Goal: Task Accomplishment & Management: Manage account settings

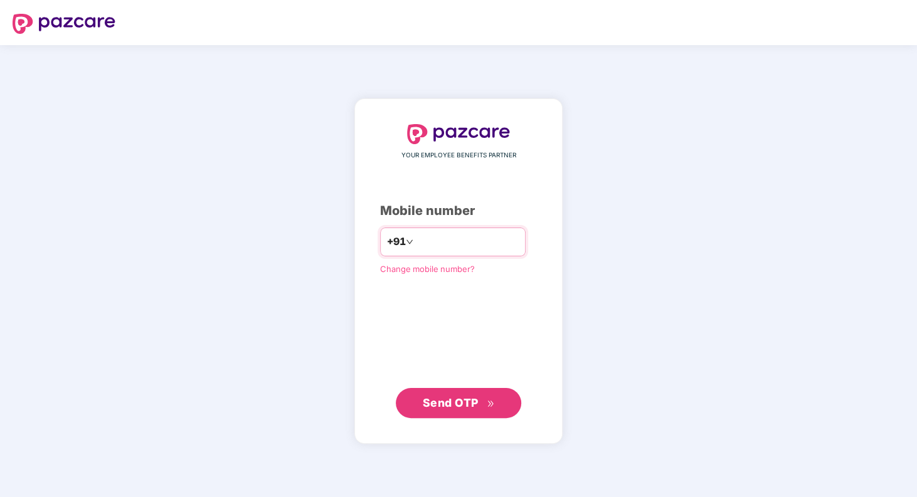
click at [468, 240] on input "number" at bounding box center [467, 242] width 103 height 20
type input "**********"
click at [474, 399] on span "Send OTP" at bounding box center [451, 402] width 56 height 13
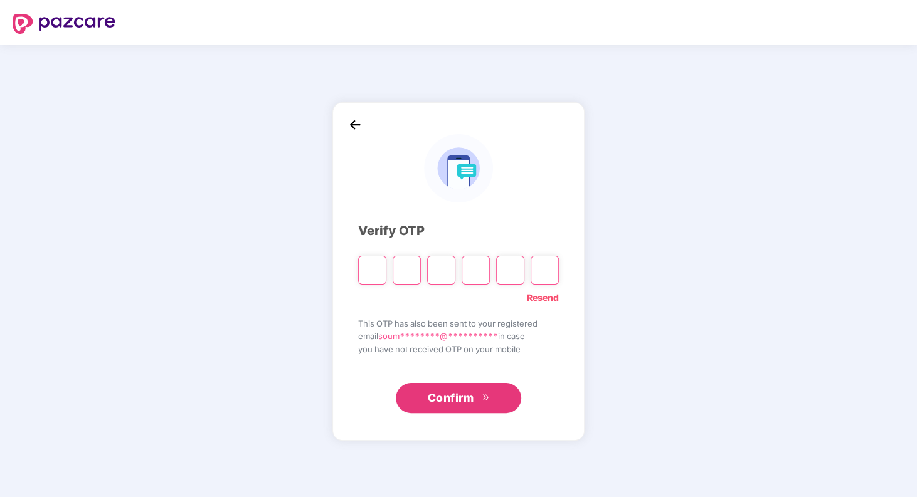
type input "*"
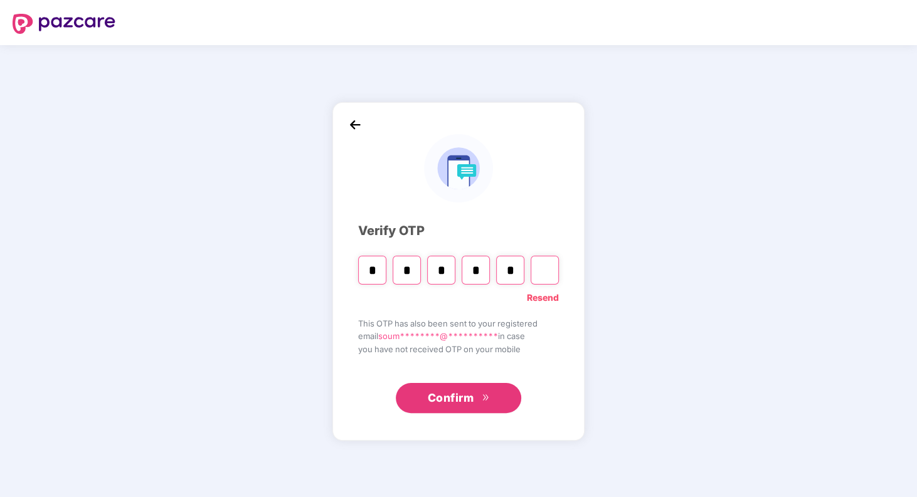
type input "*"
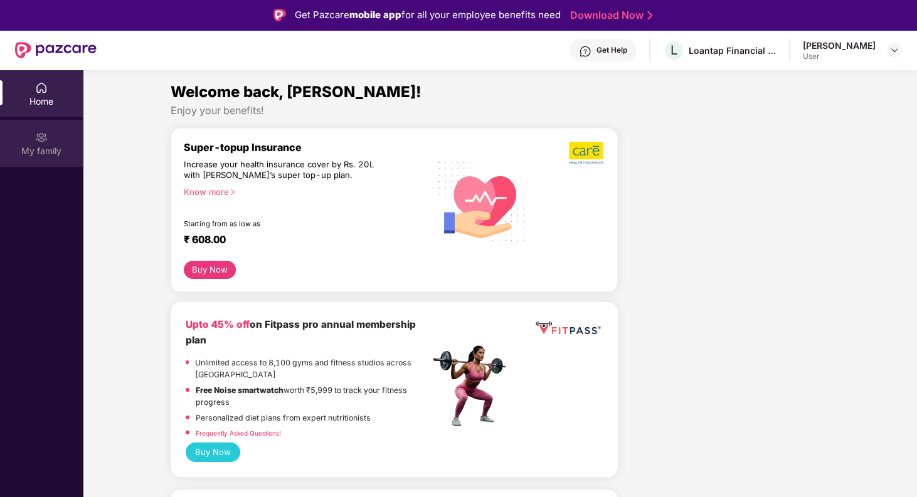
click at [51, 150] on div "My family" at bounding box center [41, 151] width 83 height 13
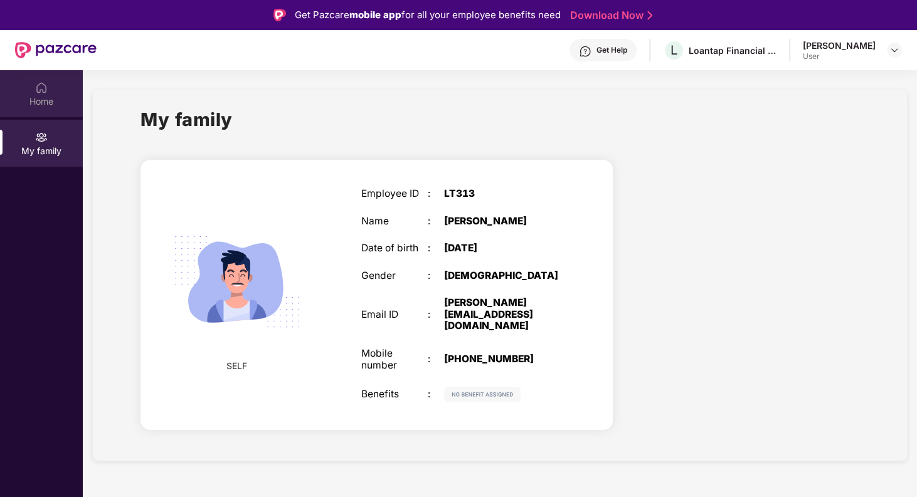
click at [35, 111] on div "Home" at bounding box center [41, 93] width 83 height 47
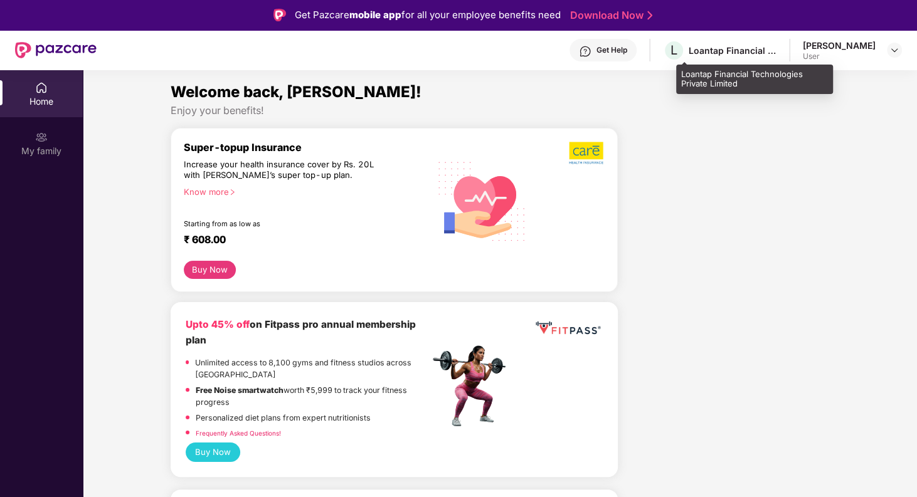
click at [715, 50] on div "Loantap Financial Technologies Private Limited" at bounding box center [733, 51] width 88 height 12
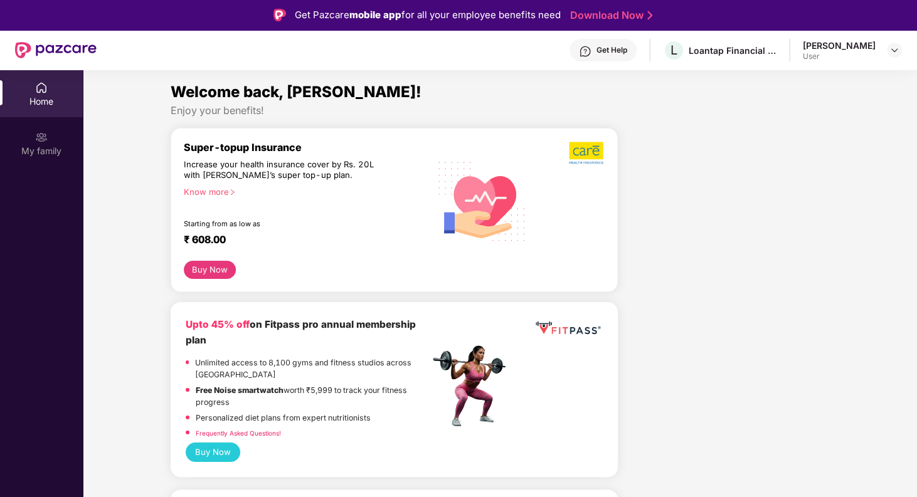
click at [835, 52] on div "User" at bounding box center [839, 56] width 73 height 10
click at [892, 51] on img at bounding box center [894, 50] width 10 height 10
